Goal: Ask a question

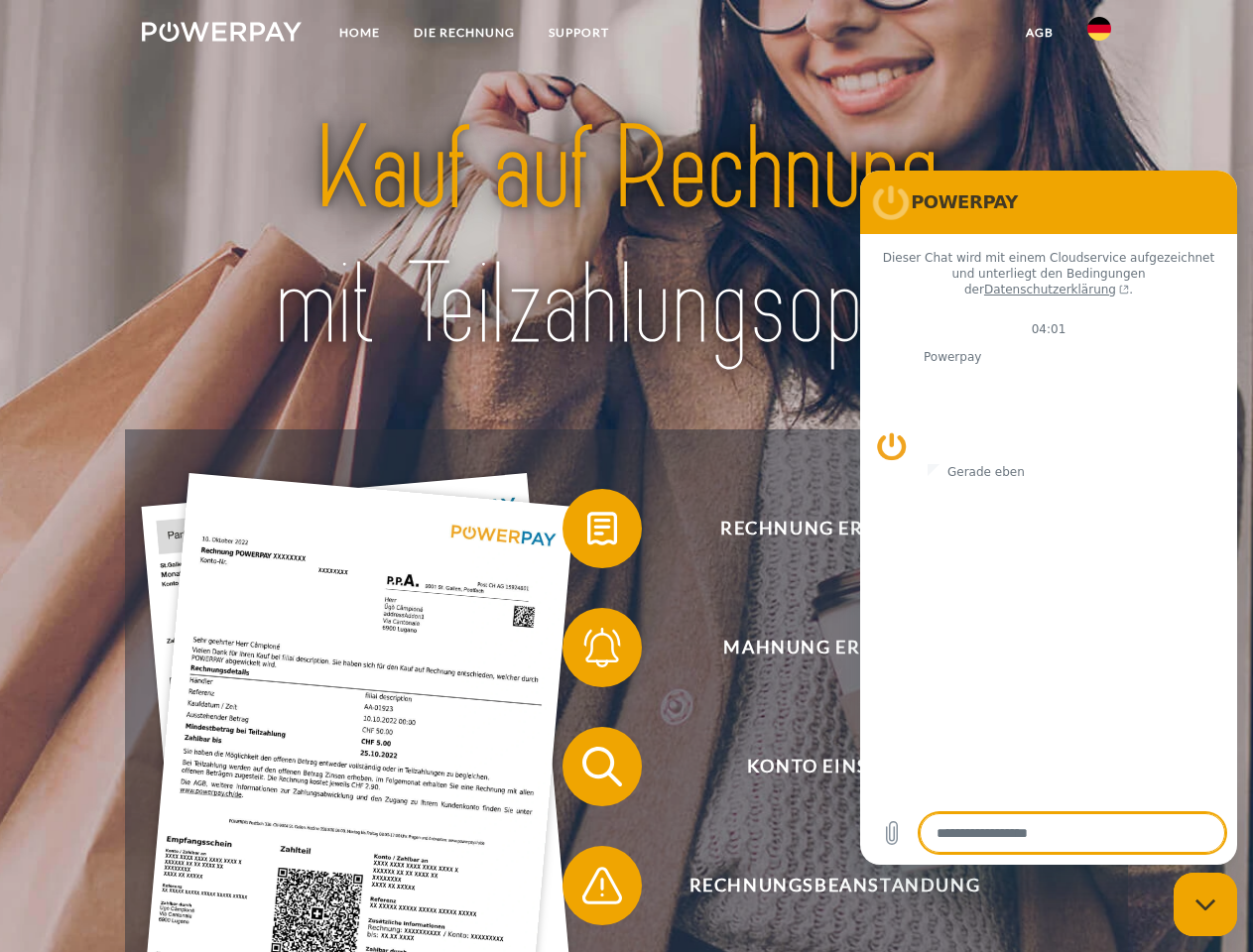
click at [221, 35] on img at bounding box center [222, 32] width 159 height 20
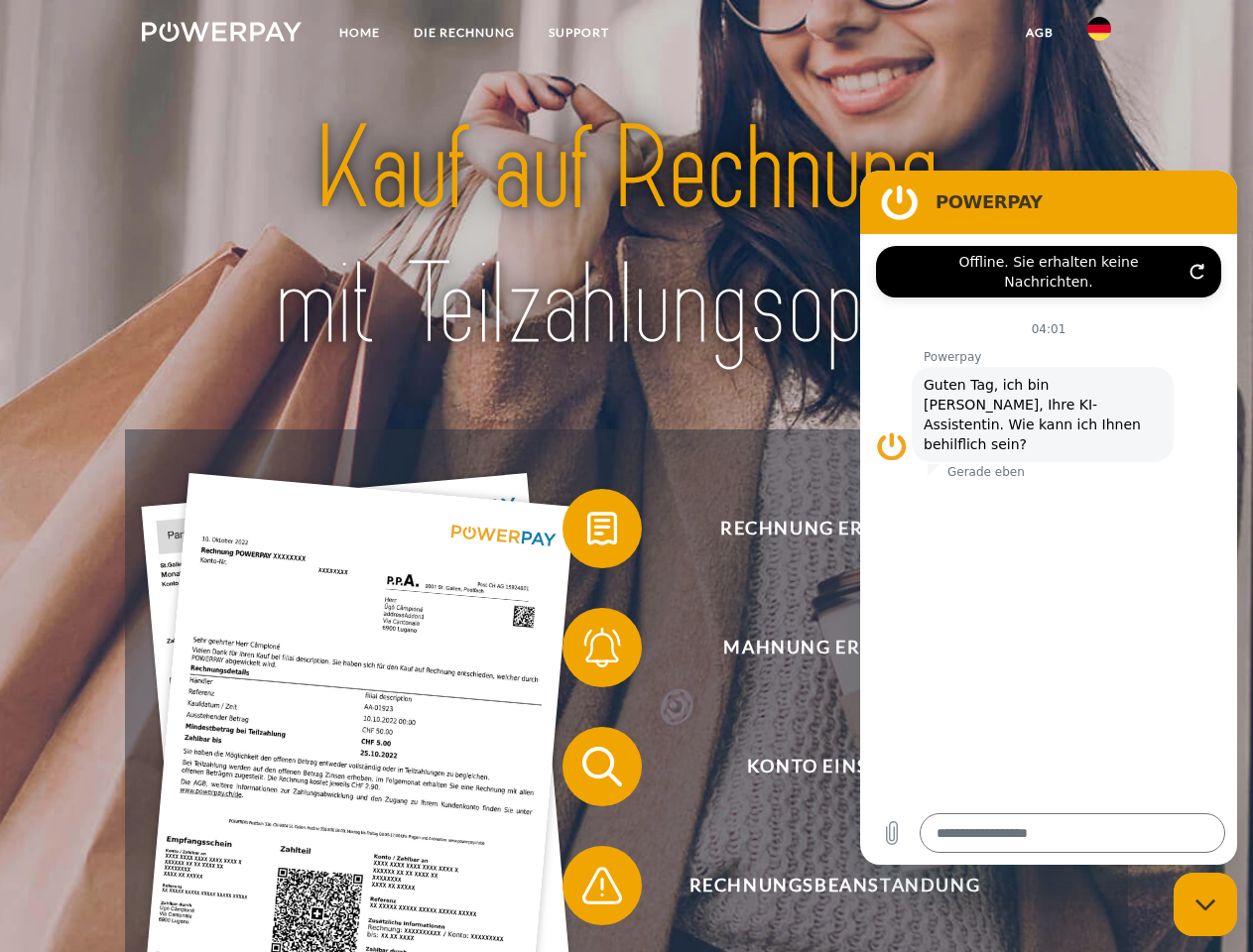
click at [1099, 35] on img at bounding box center [1099, 29] width 24 height 24
click at [1039, 33] on link "agb" at bounding box center [1040, 33] width 62 height 36
click at [587, 532] on span at bounding box center [572, 528] width 100 height 99
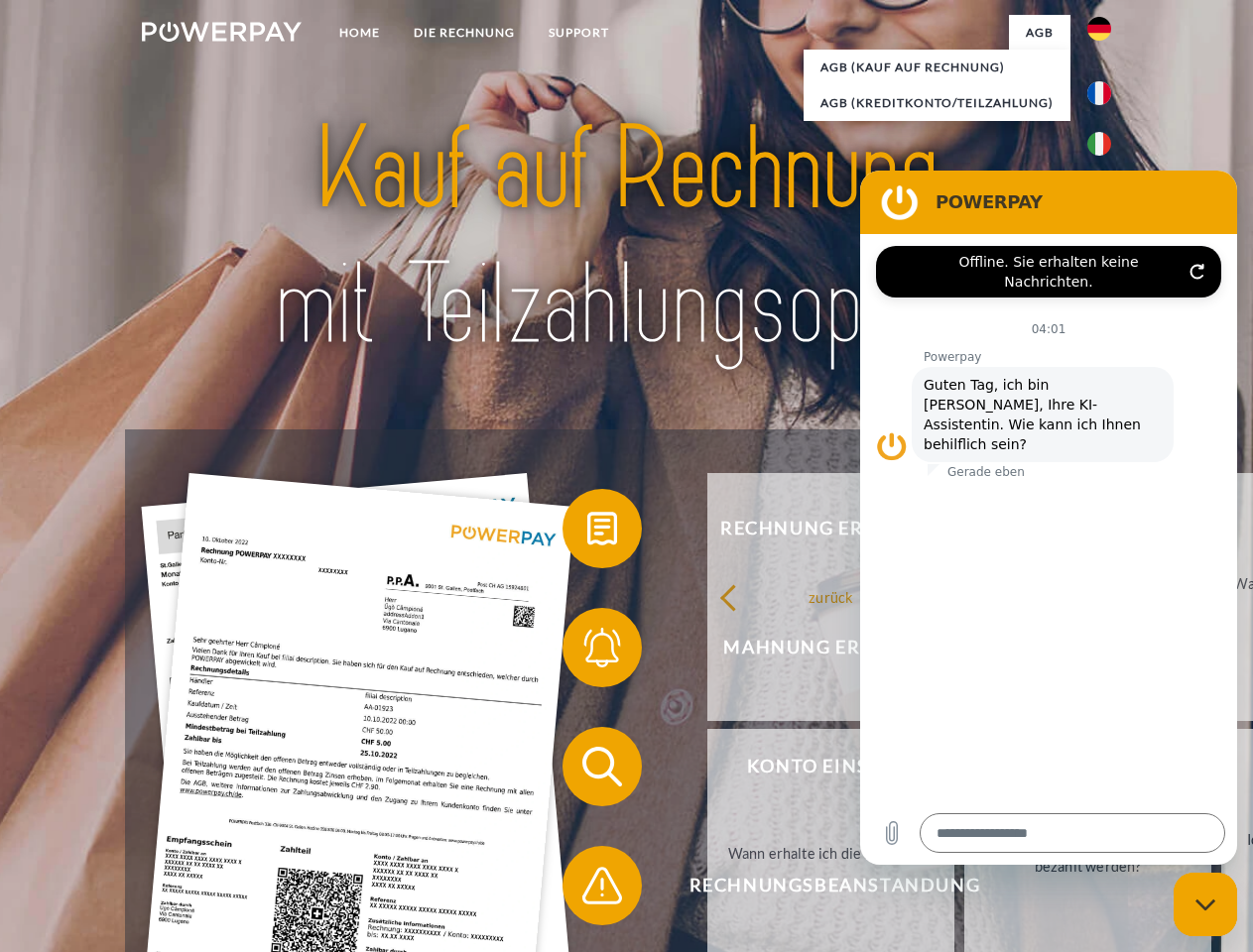
click at [587, 652] on span at bounding box center [572, 648] width 100 height 99
click at [964, 771] on link "Bis wann muss die Rechnung bezahlt werden?" at bounding box center [1088, 853] width 247 height 248
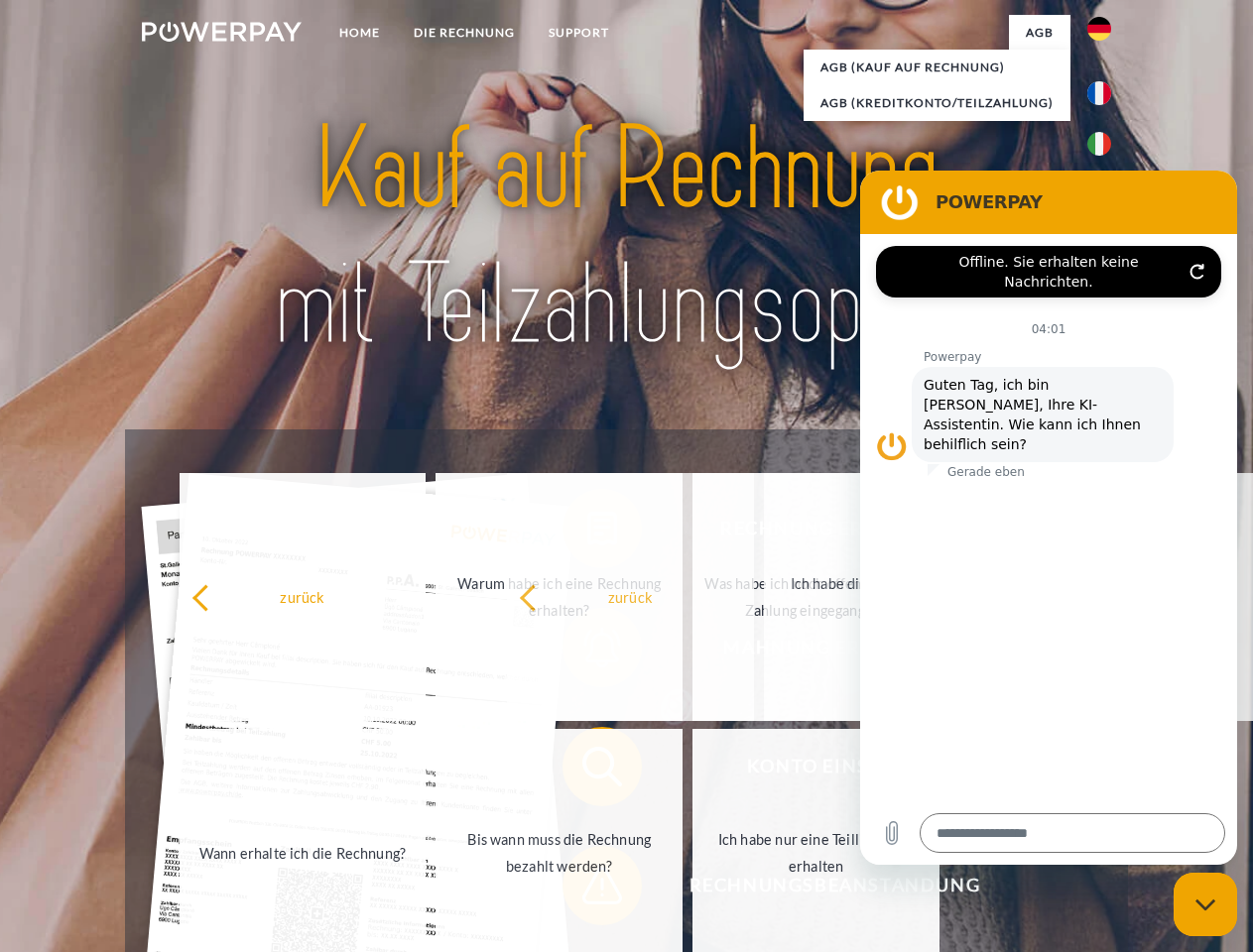
click at [587, 889] on span at bounding box center [572, 885] width 100 height 99
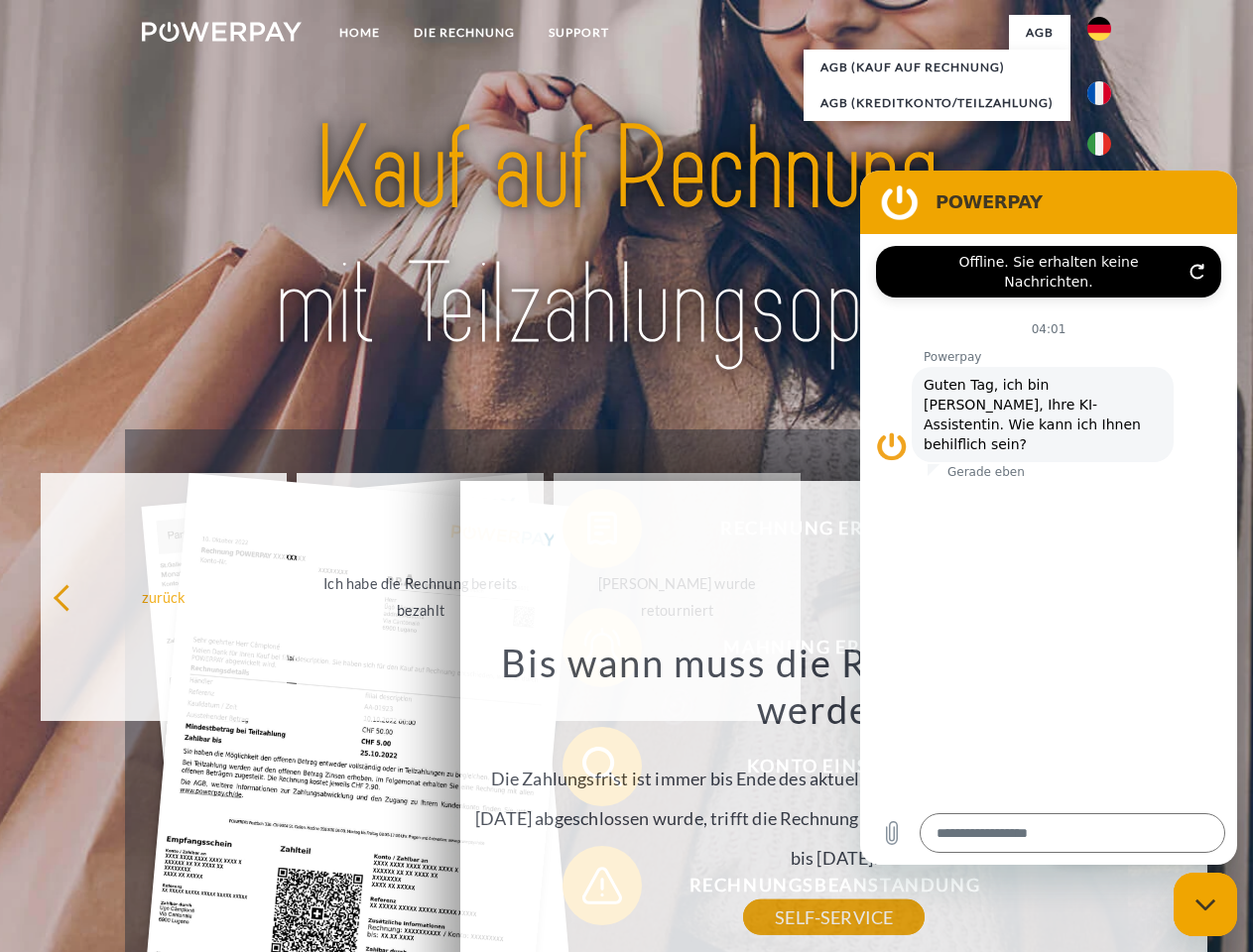
click at [1205, 904] on icon "Messaging-Fenster schließen" at bounding box center [1205, 904] width 21 height 13
type textarea "*"
